Goal: Communication & Community: Answer question/provide support

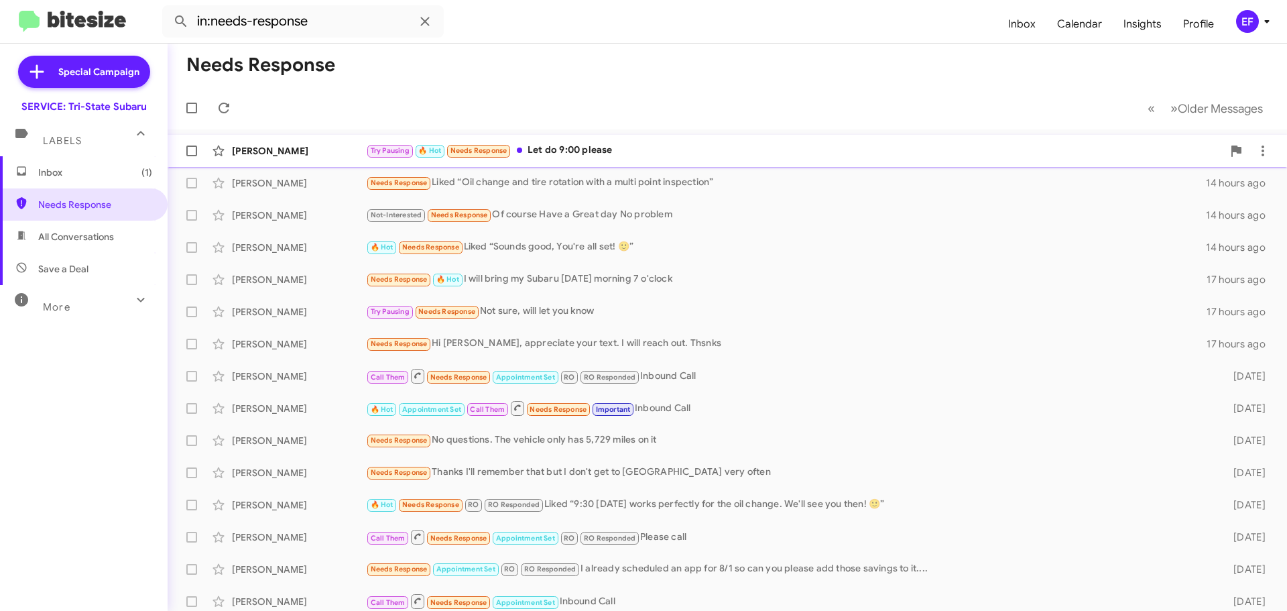
click at [301, 145] on div "[PERSON_NAME]" at bounding box center [299, 150] width 134 height 13
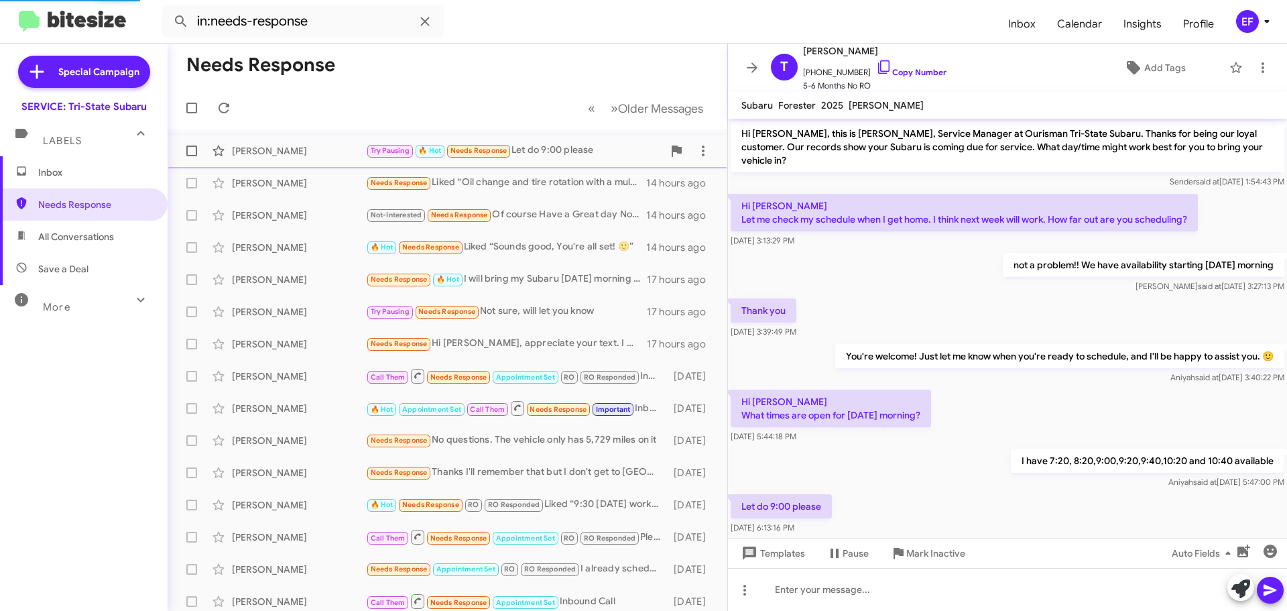
scroll to position [13, 0]
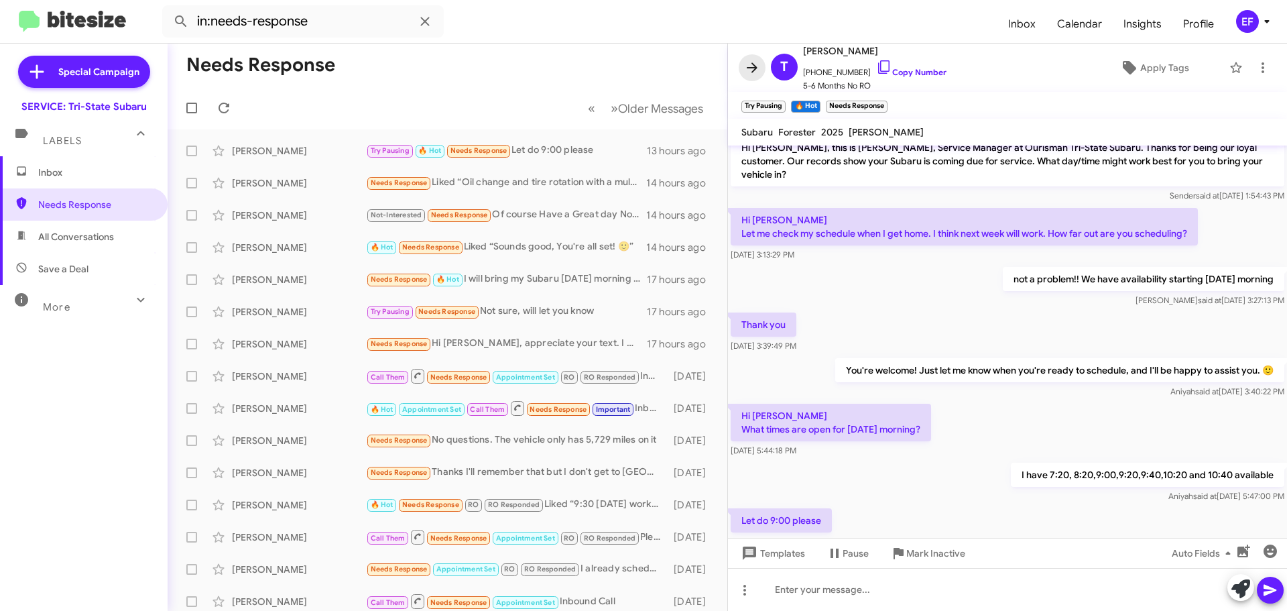
click at [754, 66] on icon at bounding box center [752, 68] width 16 height 16
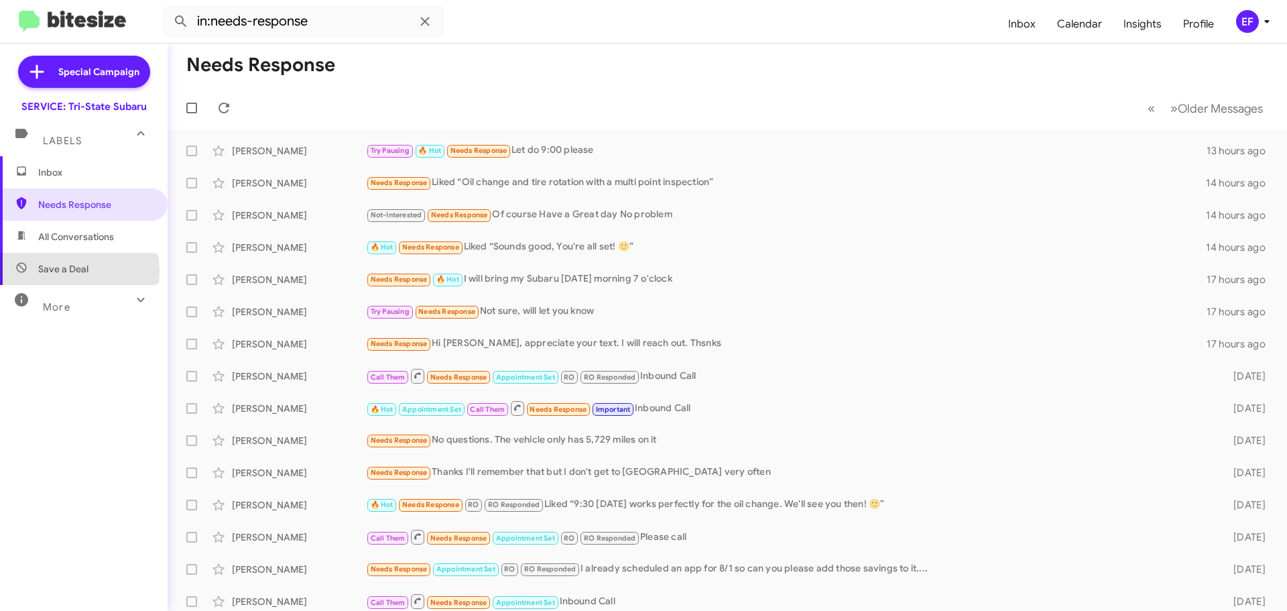
click at [58, 272] on span "Save a Deal" at bounding box center [63, 268] width 50 height 13
type input "in:not-interested"
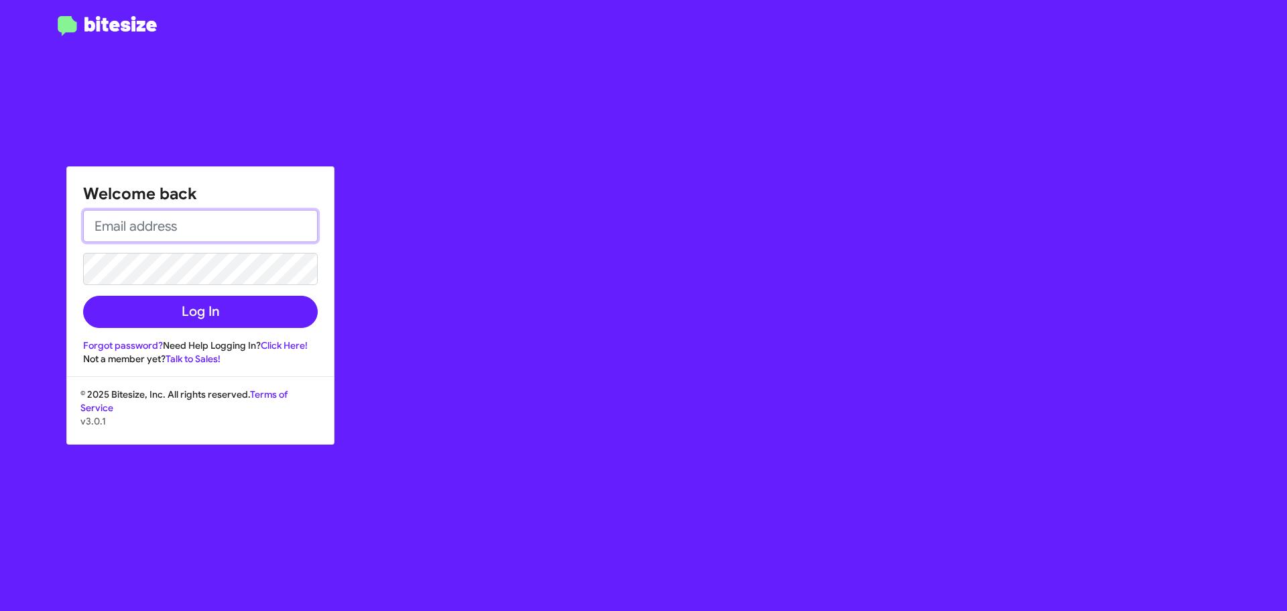
type input "[EMAIL_ADDRESS][DOMAIN_NAME]"
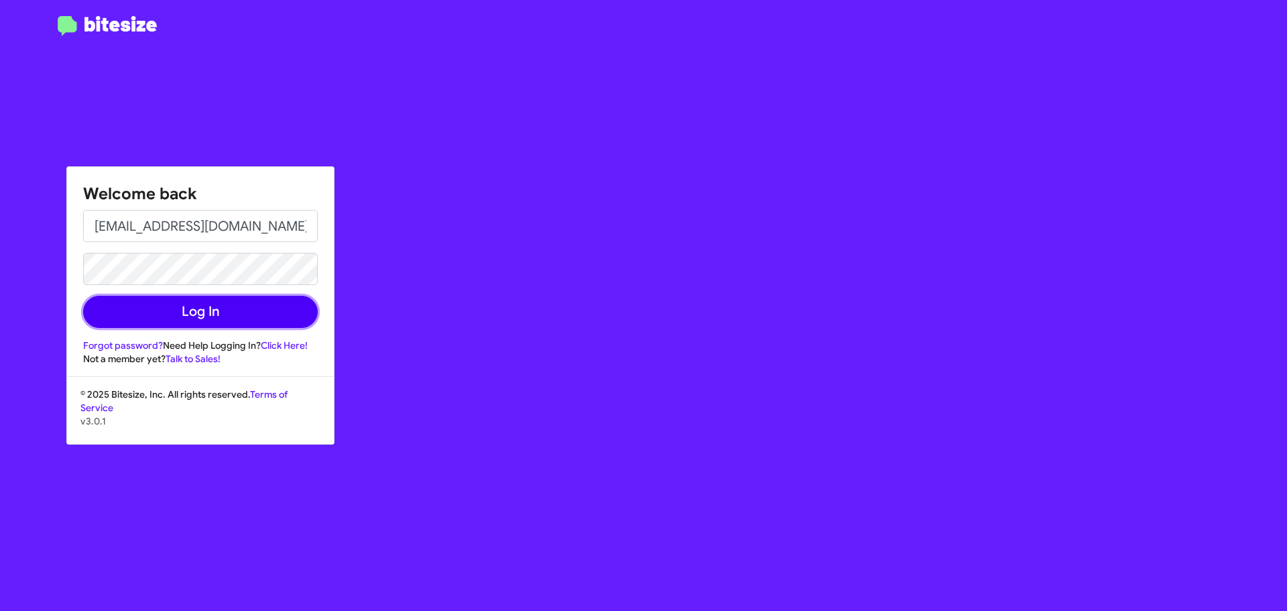
click at [223, 306] on button "Log In" at bounding box center [200, 312] width 235 height 32
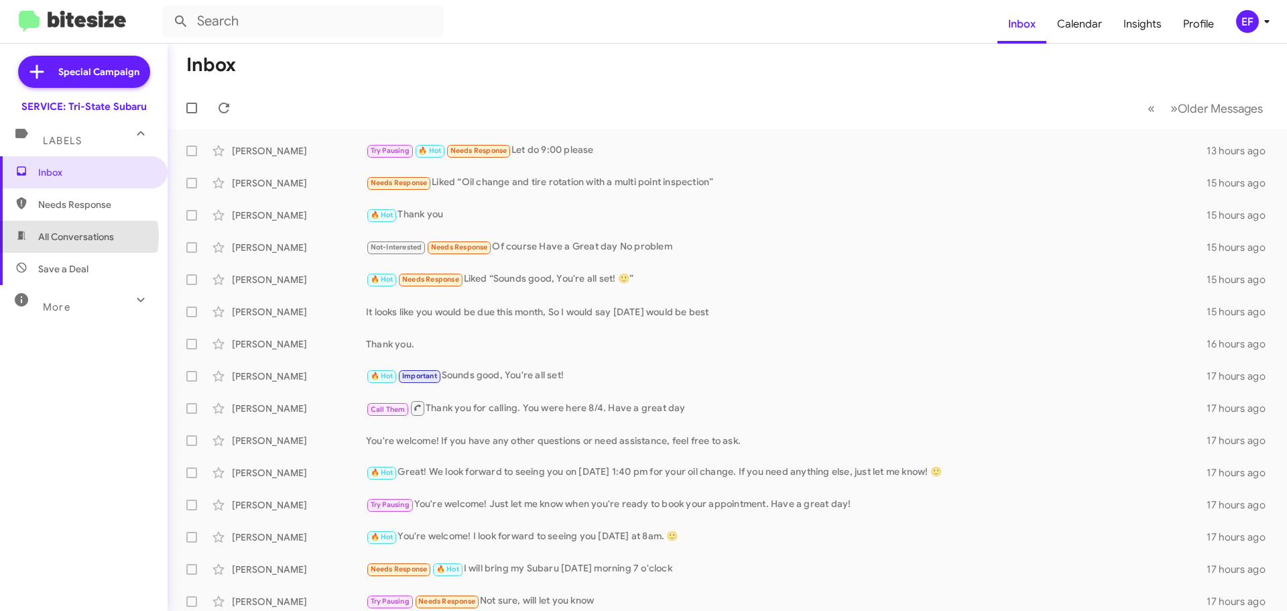
click at [70, 237] on span "All Conversations" at bounding box center [76, 236] width 76 height 13
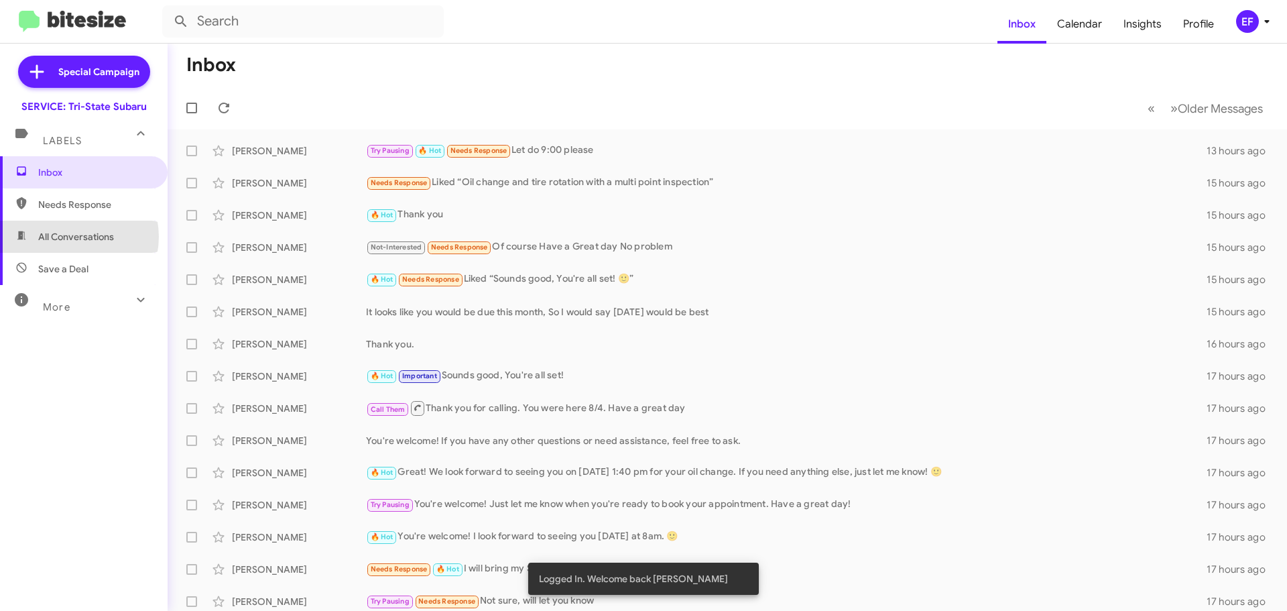
type input "in:all-conversations"
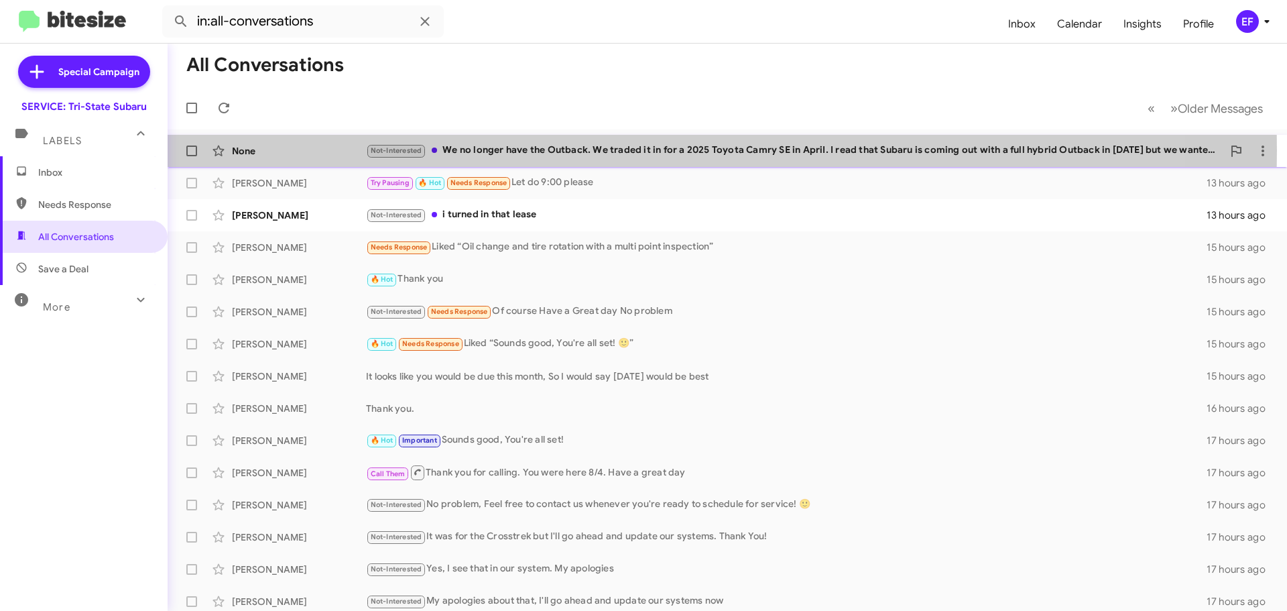
click at [465, 150] on div "Not-Interested We no longer have the Outback. We traded it in for a 2025 Toyota…" at bounding box center [794, 150] width 857 height 15
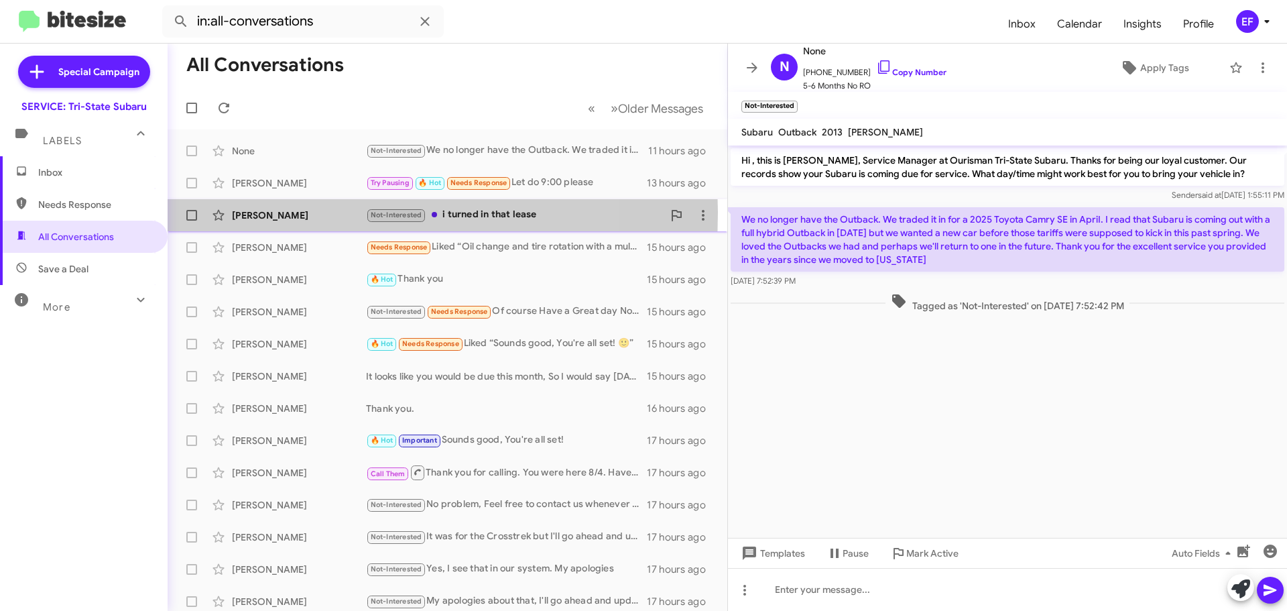
click at [243, 212] on div "[PERSON_NAME]" at bounding box center [299, 214] width 134 height 13
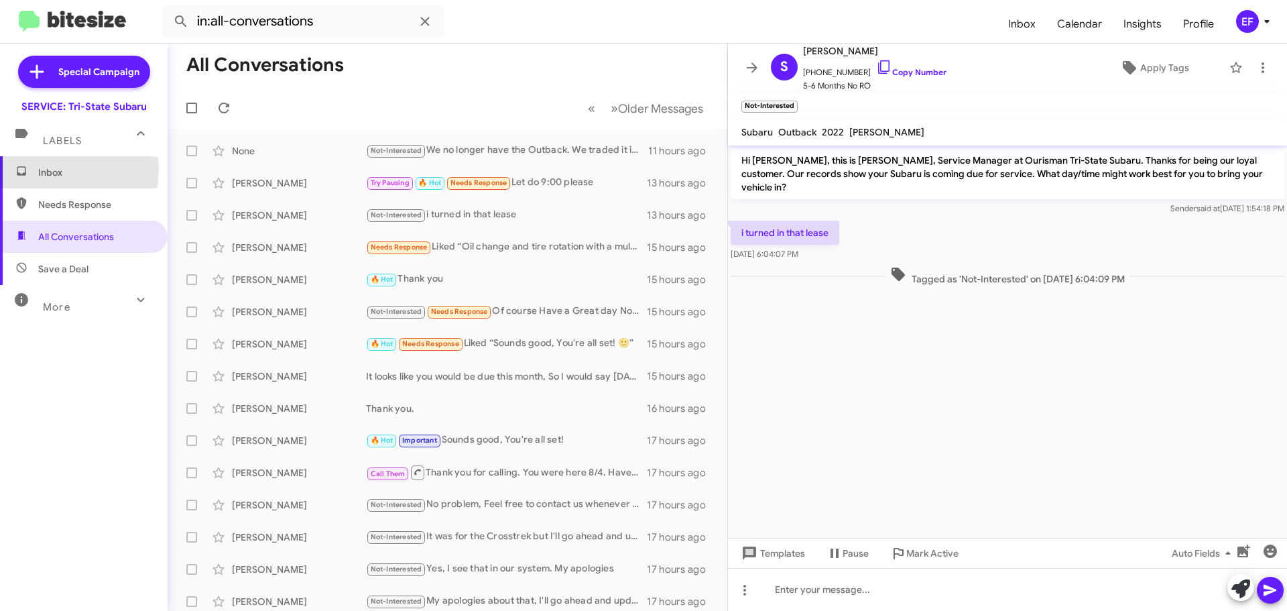
click at [42, 169] on span "Inbox" at bounding box center [95, 172] width 114 height 13
